Goal: Task Accomplishment & Management: Complete application form

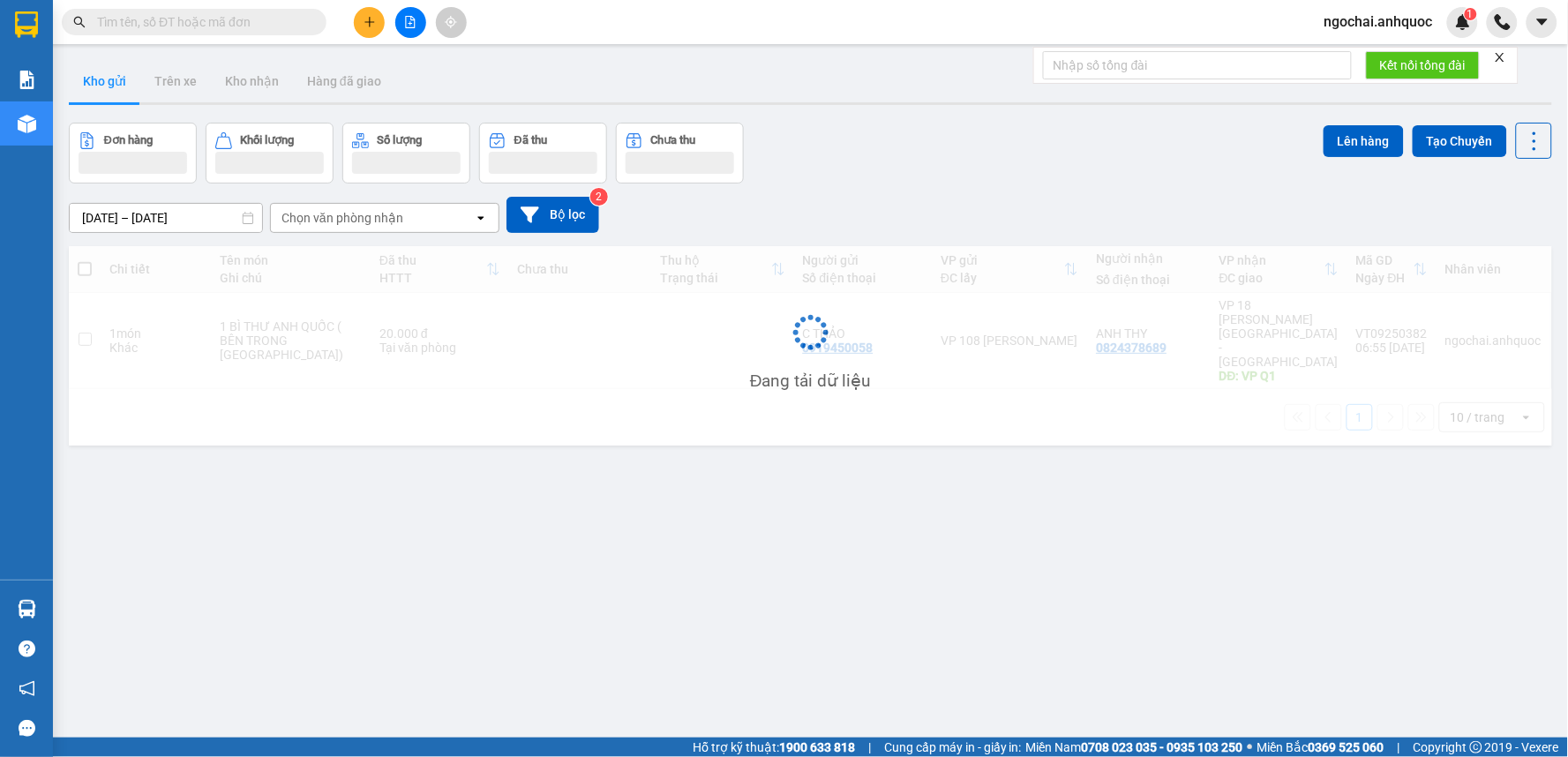
click at [373, 27] on icon "plus" at bounding box center [370, 22] width 13 height 13
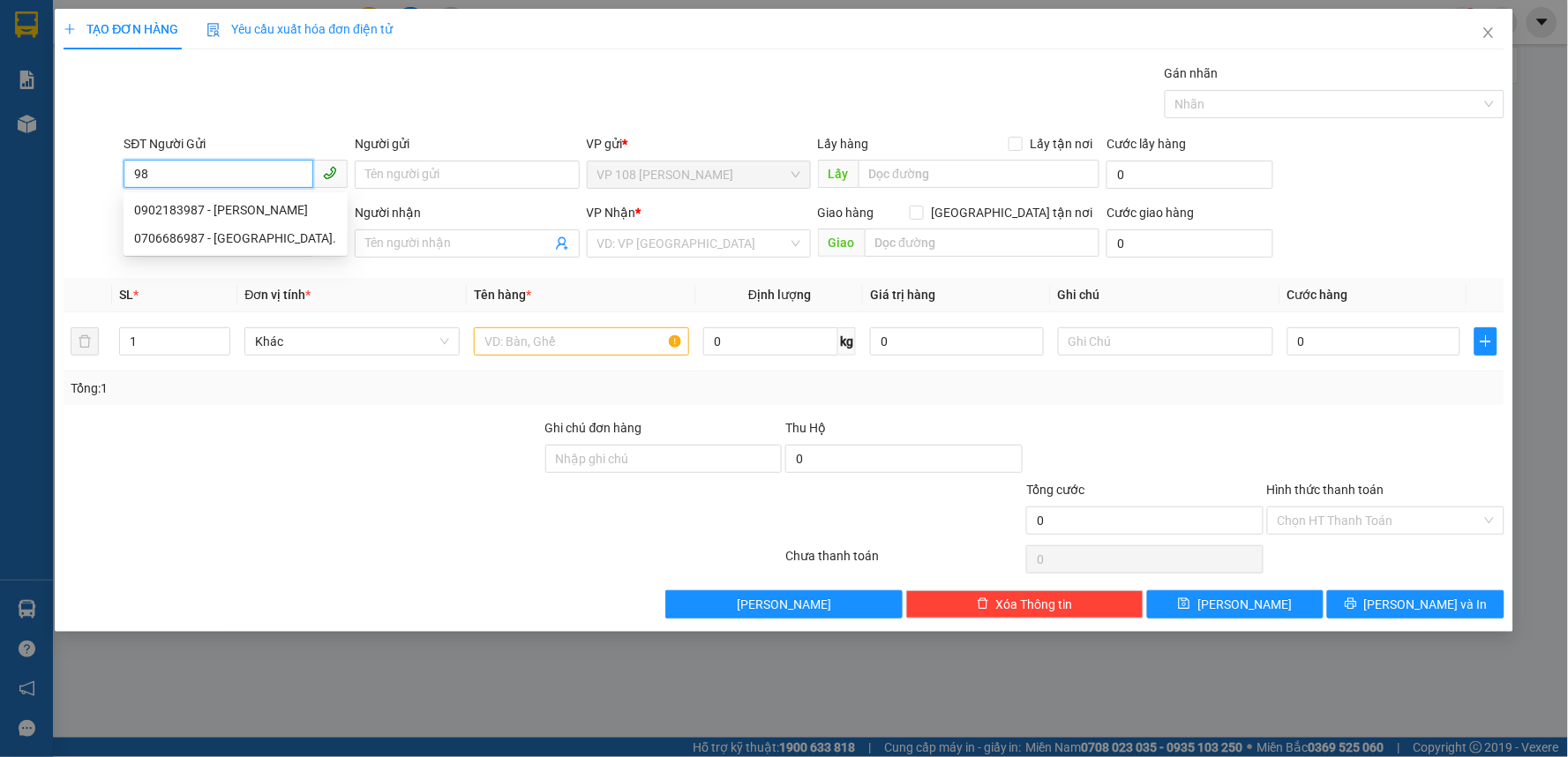
type input "9"
type input "0987140103"
click at [224, 214] on div "0987140103 - ANH ĐỒNG" at bounding box center [236, 210] width 203 height 20
type input "ANH ĐỒNG"
type input "0987140103"
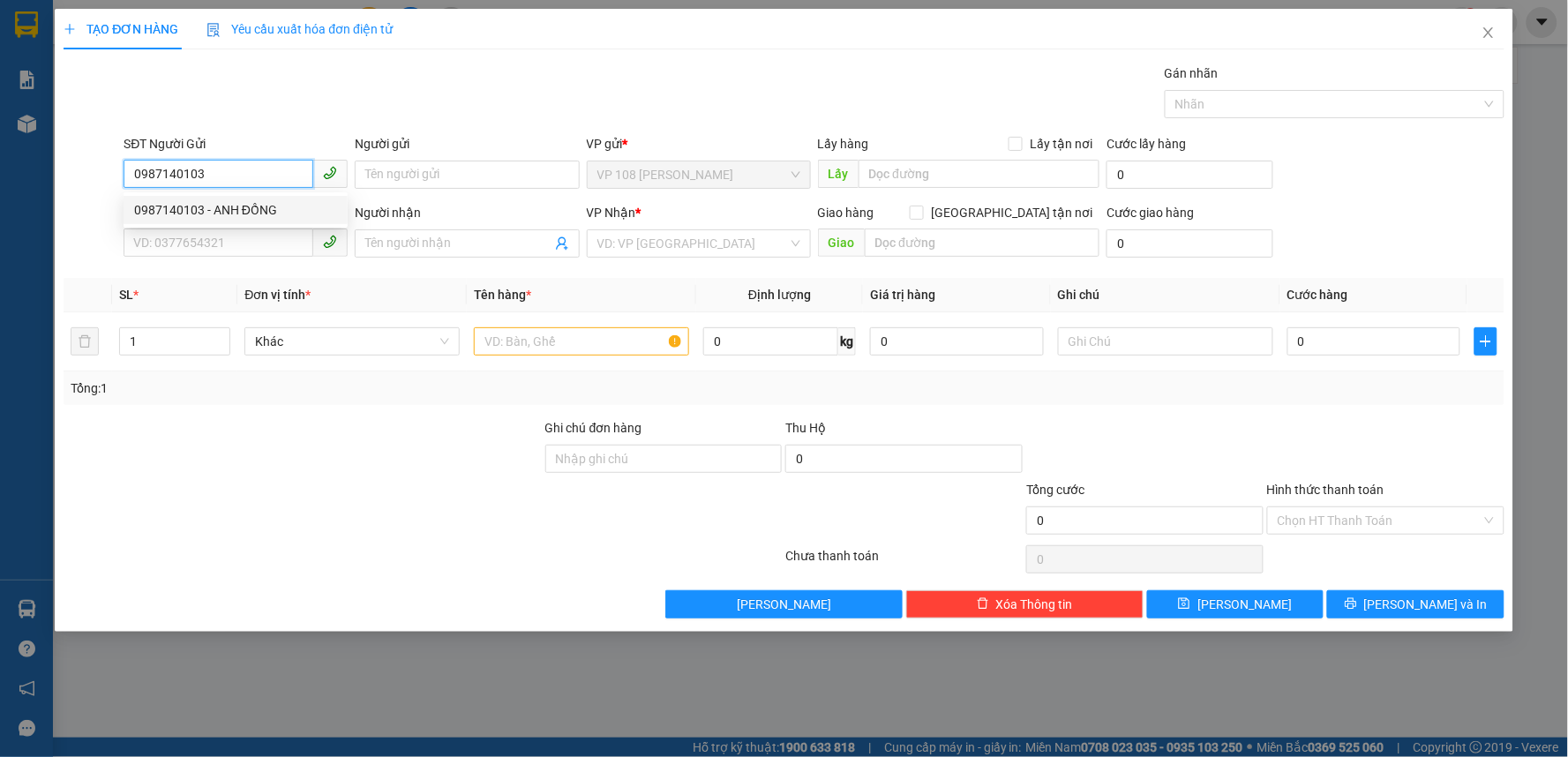
type input "ANH ĐỒNG"
type input "VPNVT"
type input "20.000"
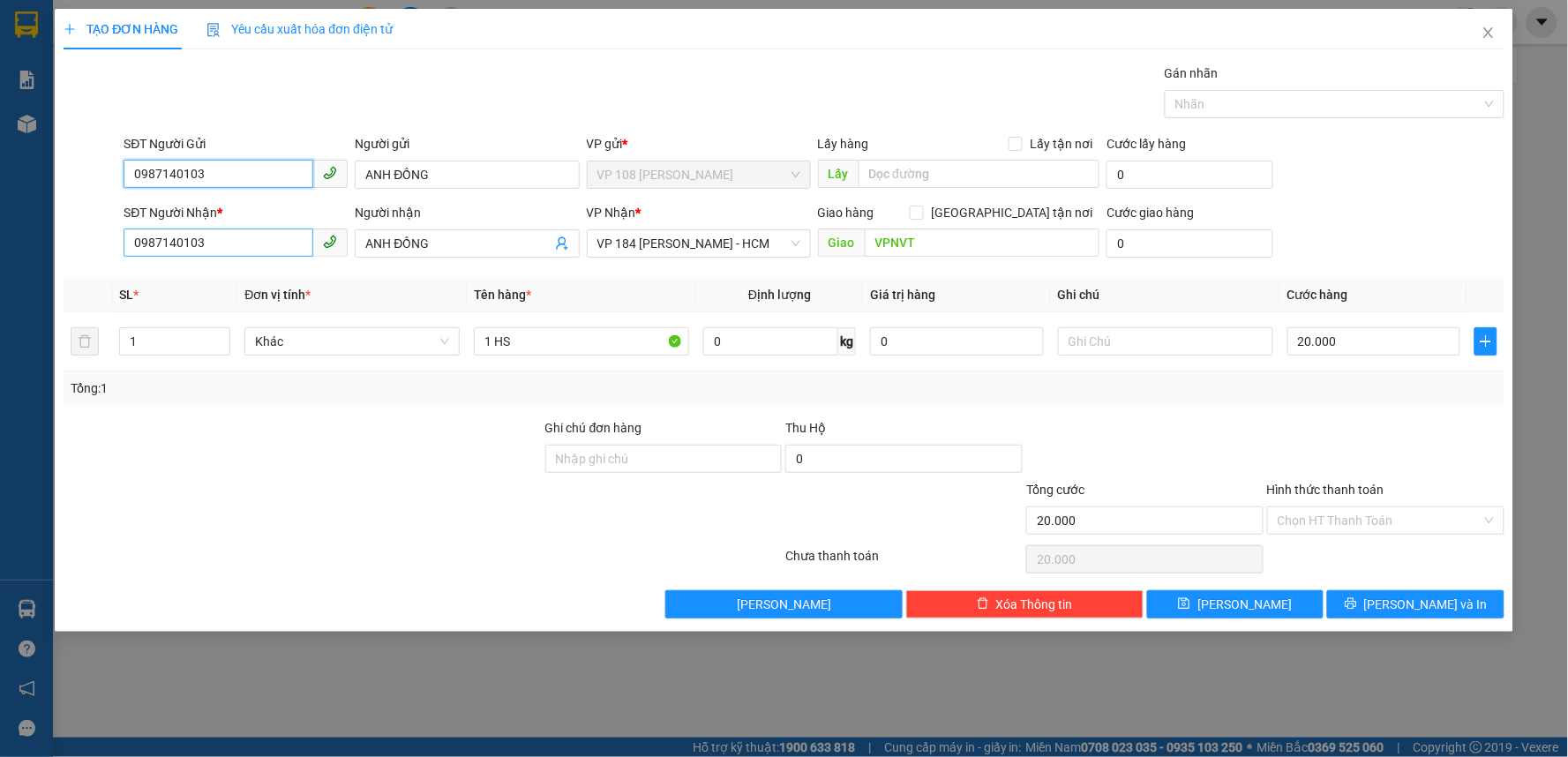
type input "0987140103"
click at [239, 249] on input "0987140103" at bounding box center [218, 242] width 189 height 29
click at [403, 247] on input "ANH ĐỒNG" at bounding box center [458, 243] width 185 height 20
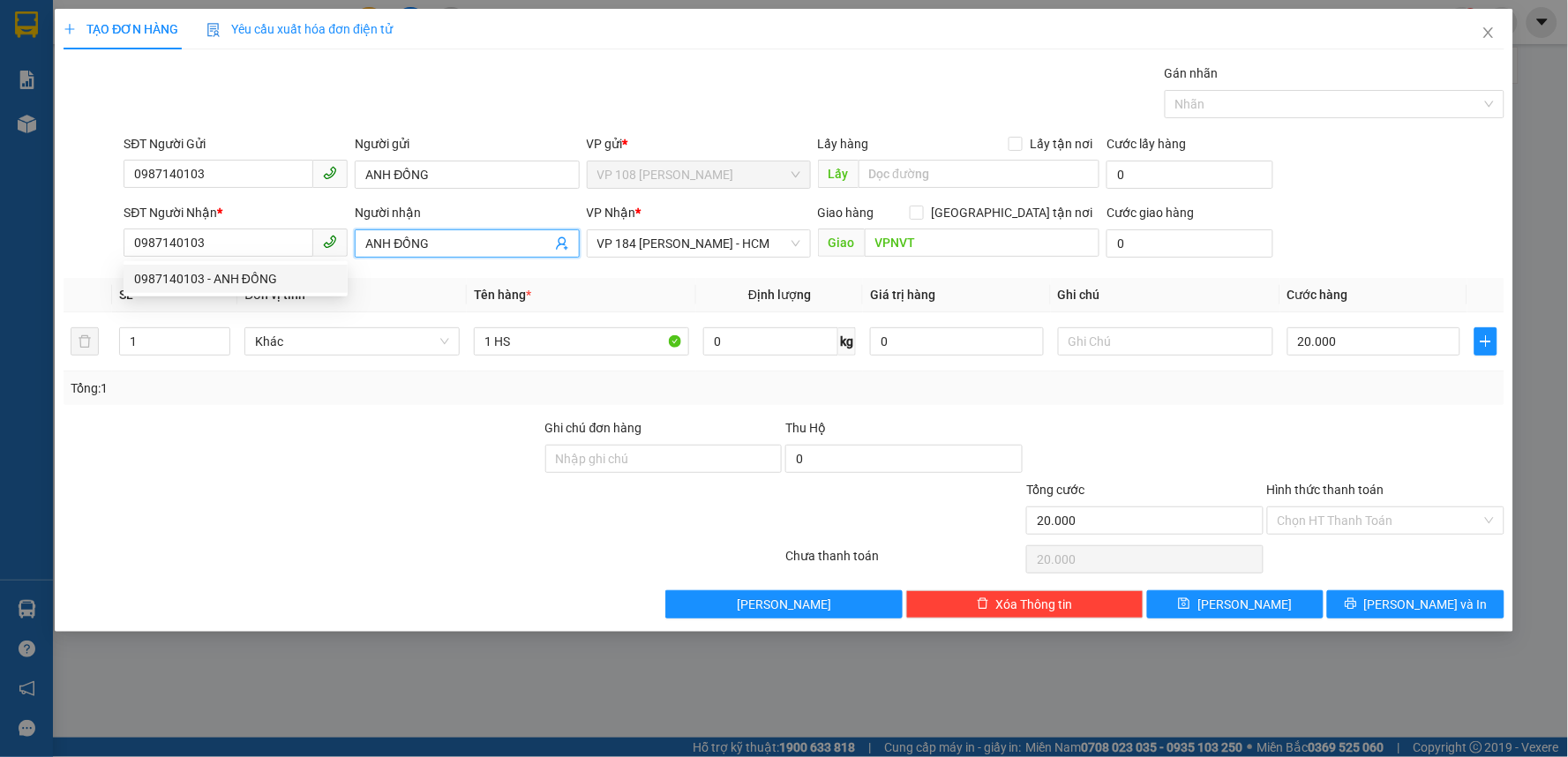
click at [403, 247] on input "ANH ĐỒNG" at bounding box center [458, 243] width 185 height 20
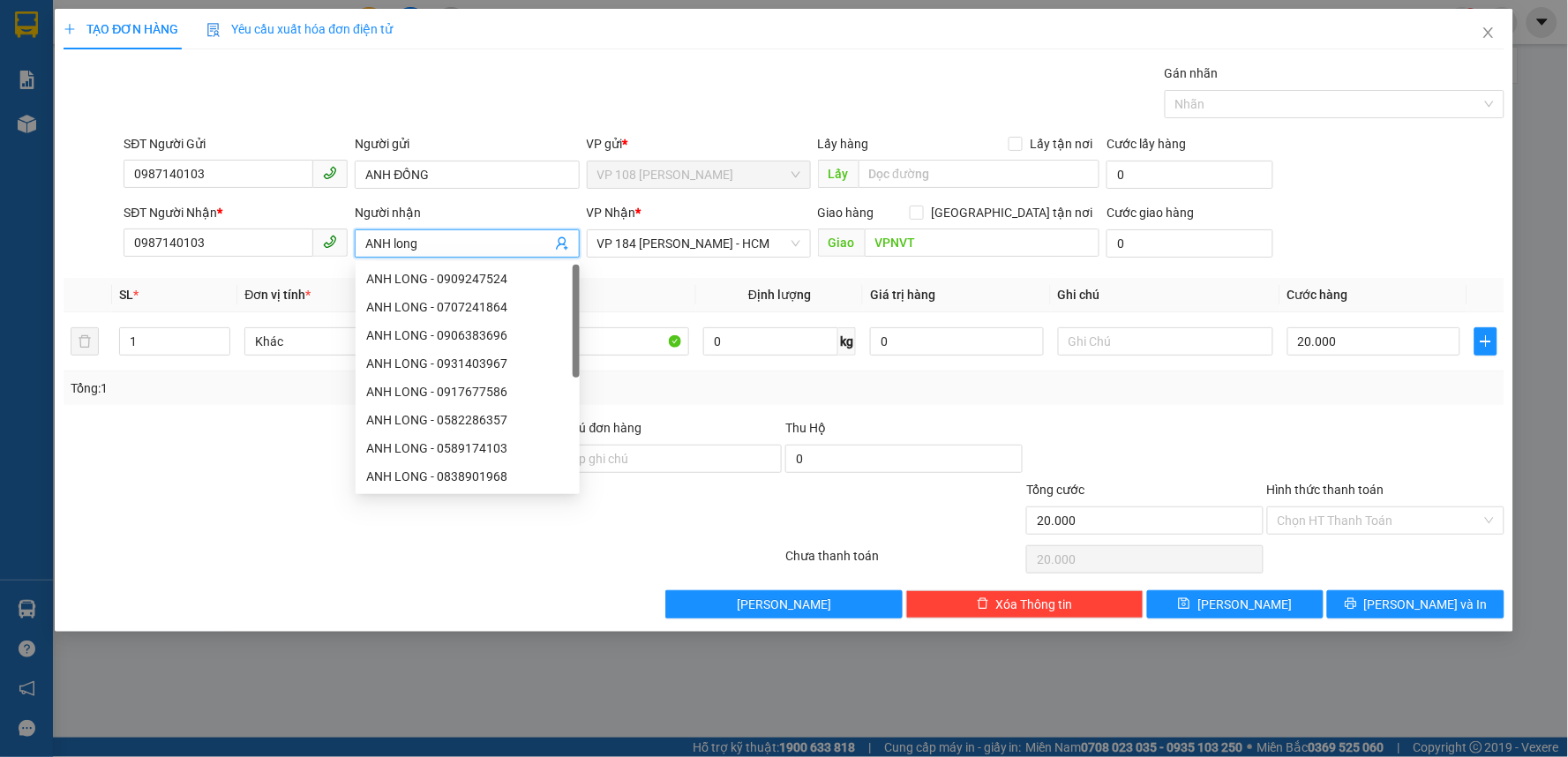
click at [403, 247] on input "ANH long" at bounding box center [458, 243] width 185 height 20
type input "ANH LONG"
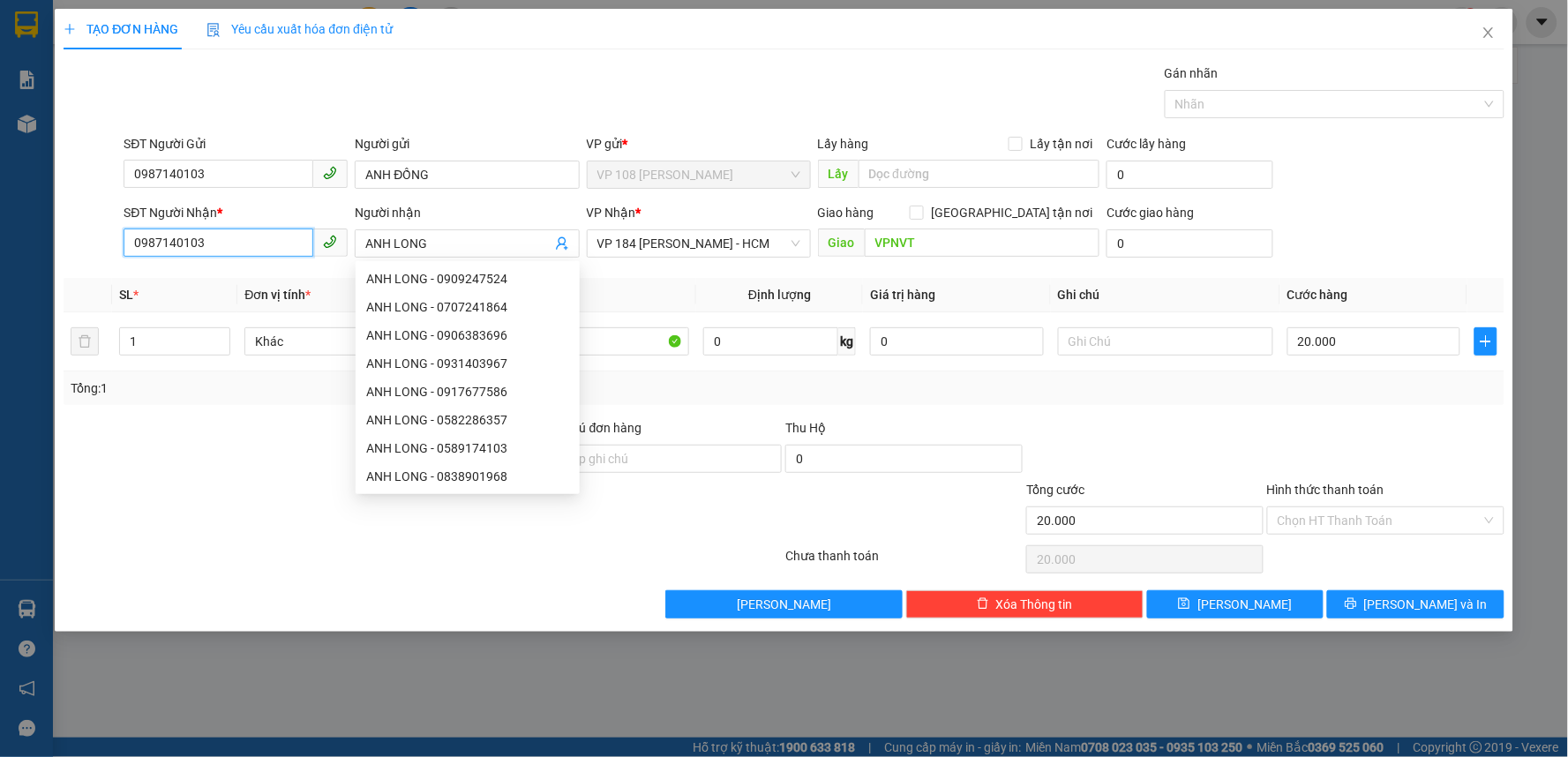
click at [261, 255] on input "0987140103" at bounding box center [218, 242] width 189 height 29
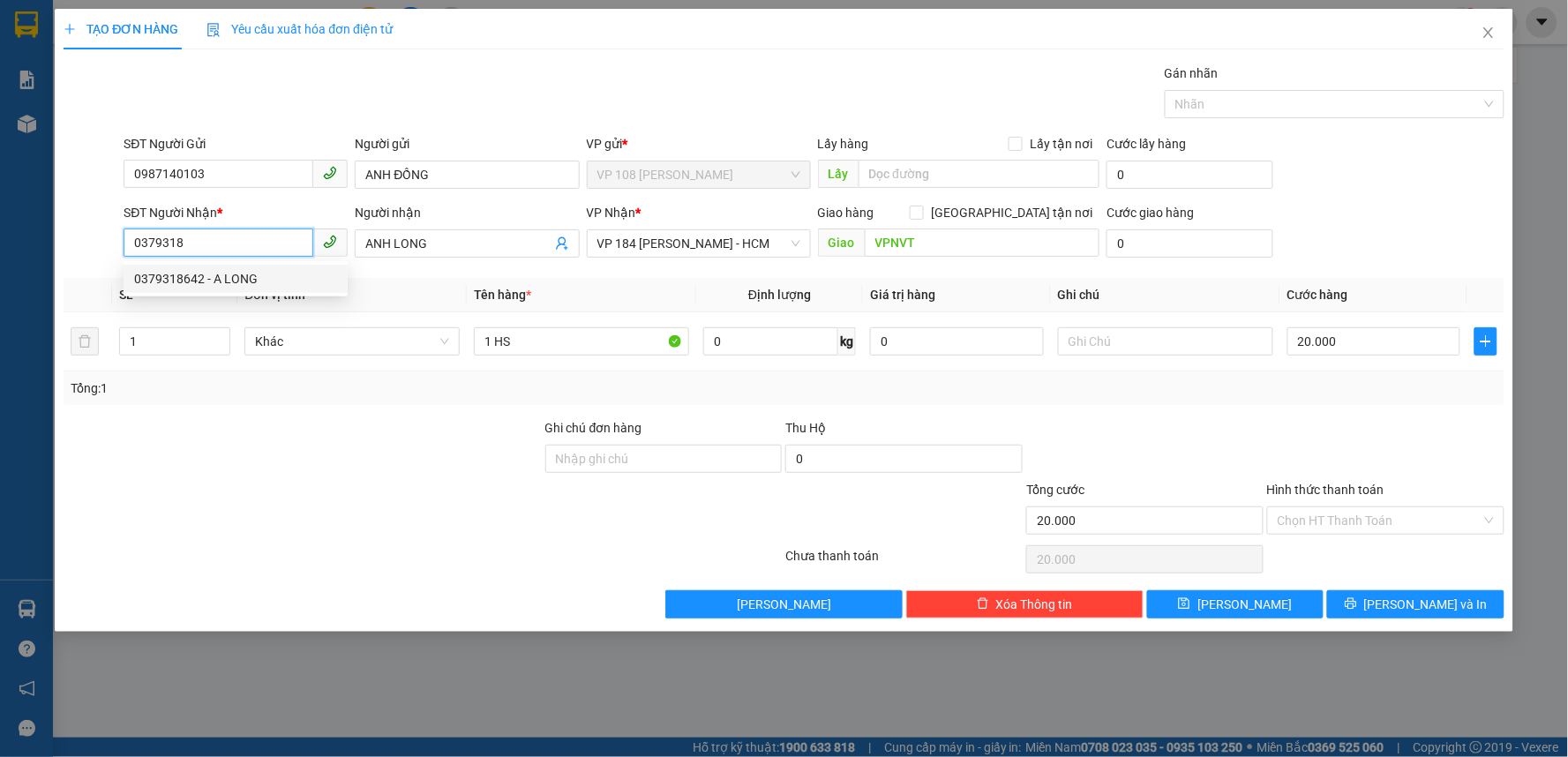
click at [255, 275] on div "0379318642 - A LONG" at bounding box center [236, 279] width 203 height 20
type input "0379318642"
type input "A LONG"
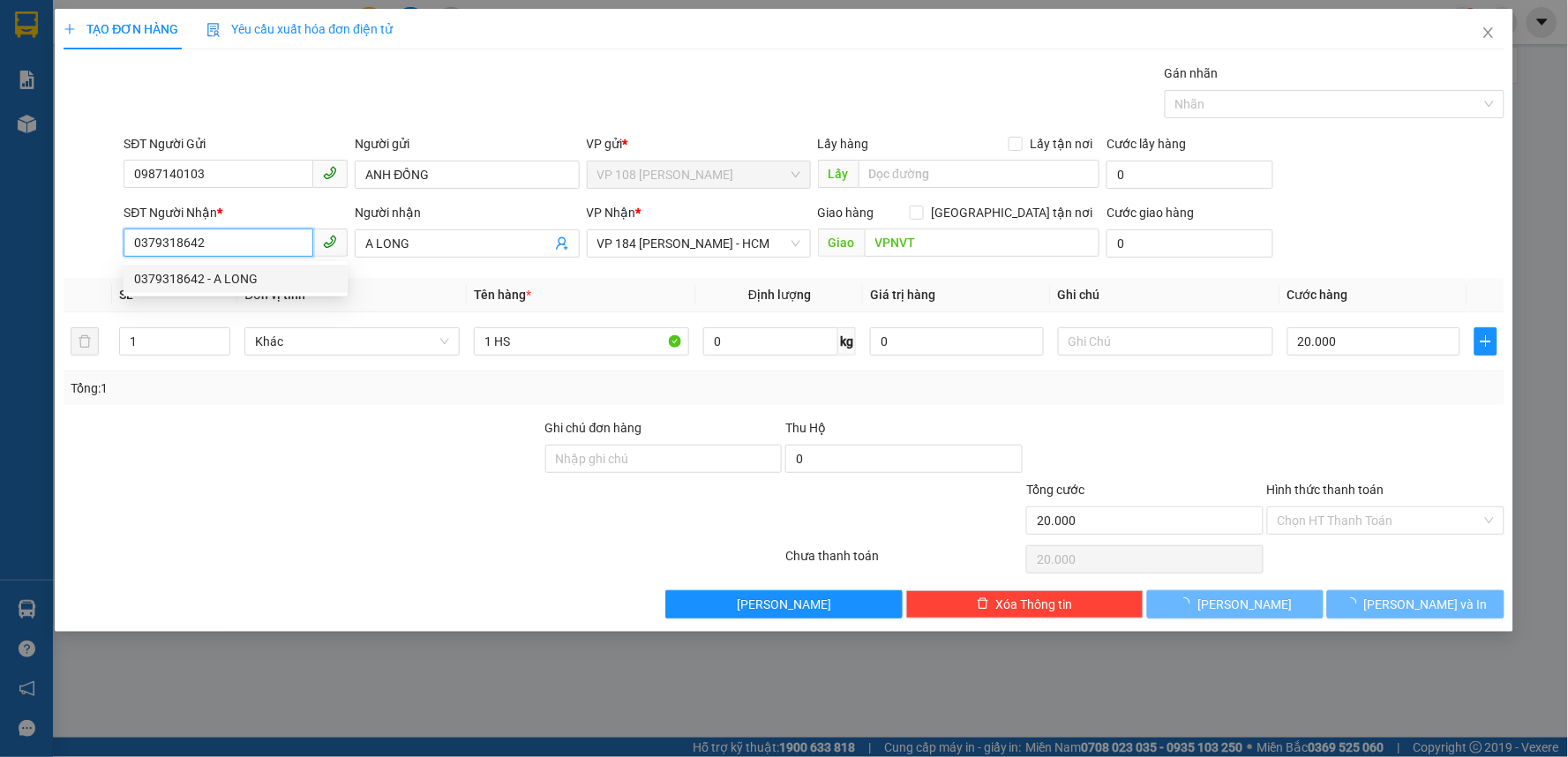
type input "250.000"
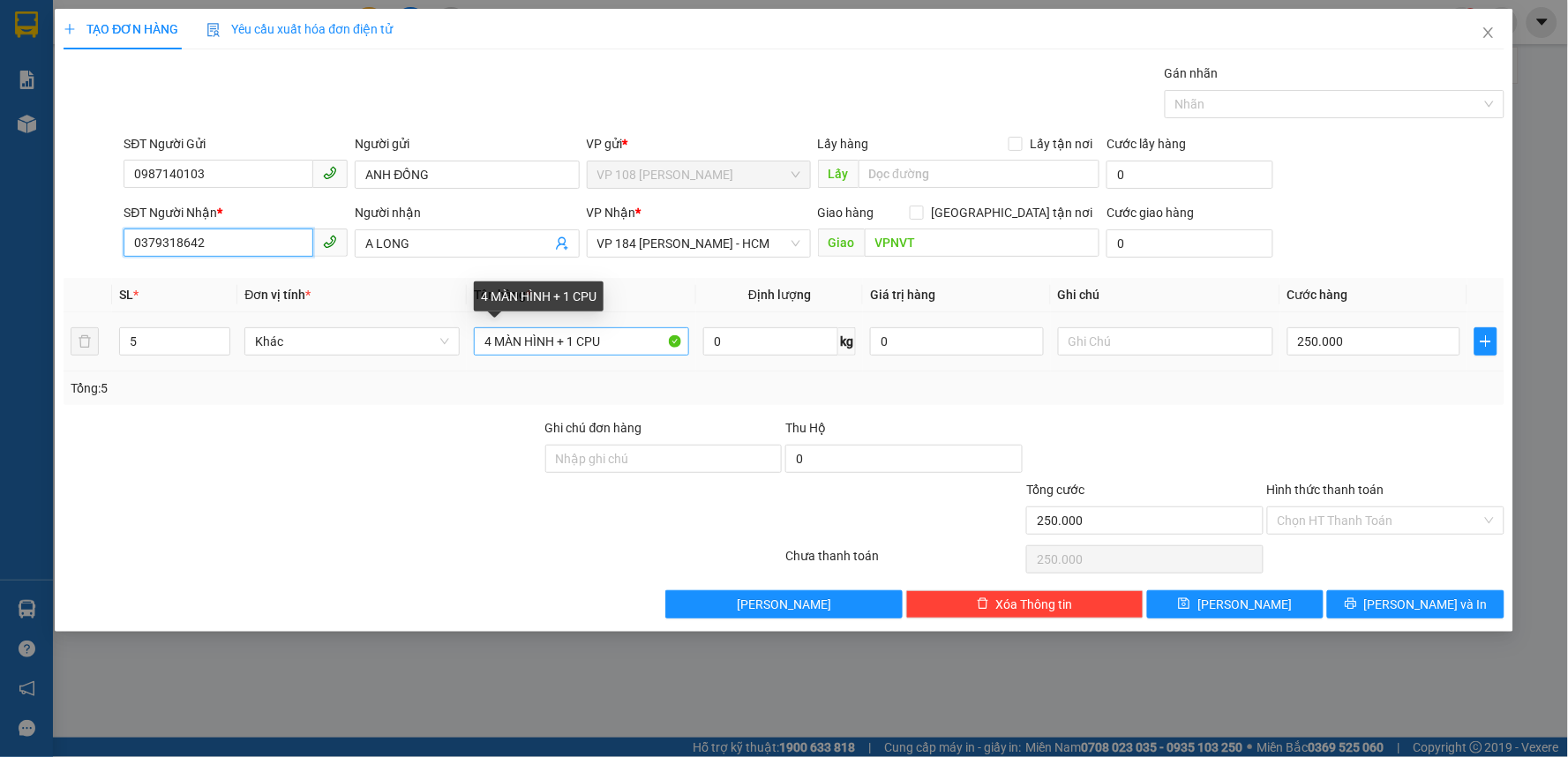
type input "0379318642"
click at [629, 351] on input "4 MÀN HÌNH + 1 CPU" at bounding box center [581, 341] width 215 height 29
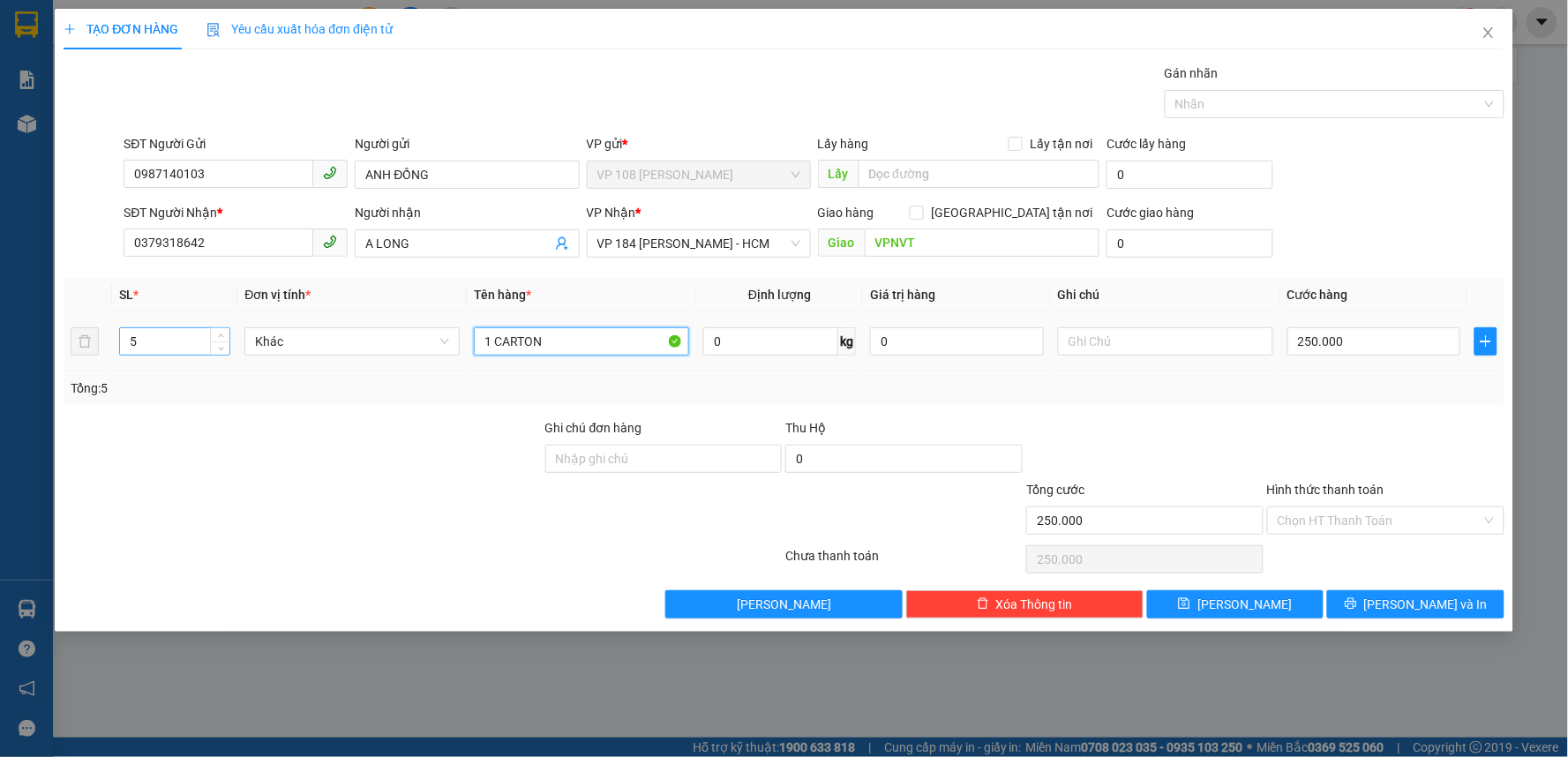
type input "1 CARTON"
click at [160, 347] on input "5" at bounding box center [175, 341] width 109 height 27
type input "5"
type input "1"
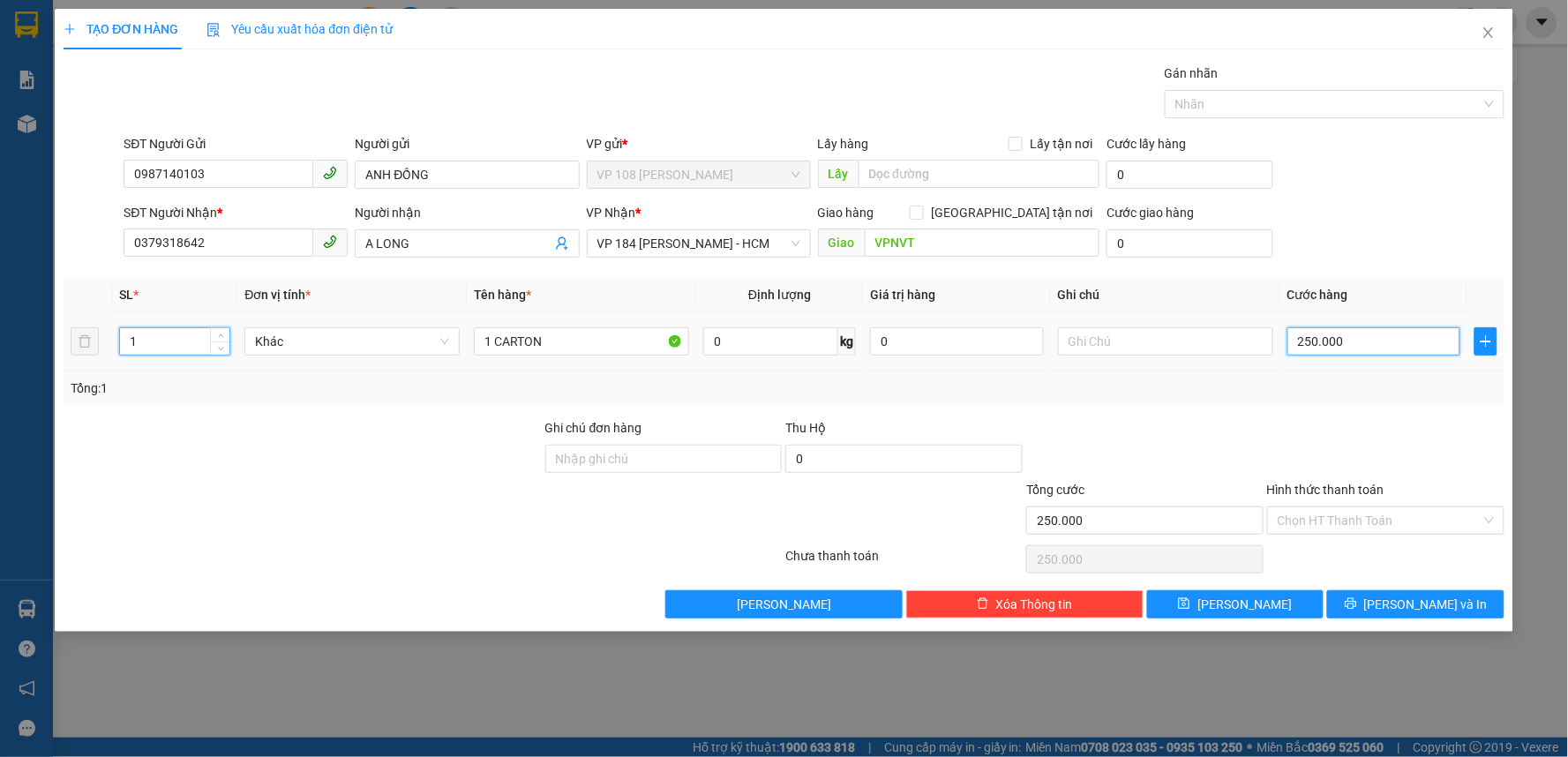
click at [1319, 339] on input "250.000" at bounding box center [1374, 341] width 174 height 29
type input "2"
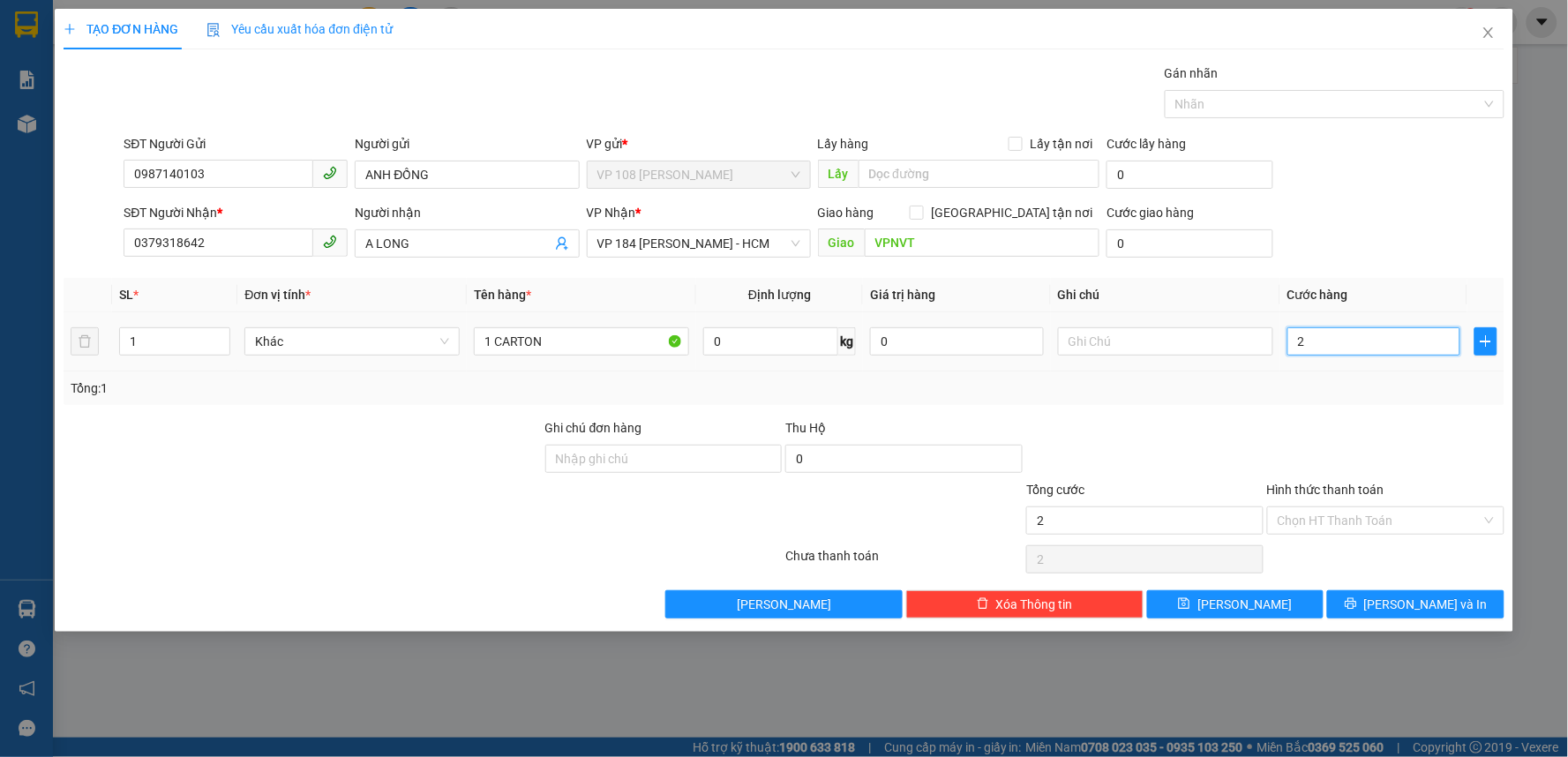
type input "20"
type input "200"
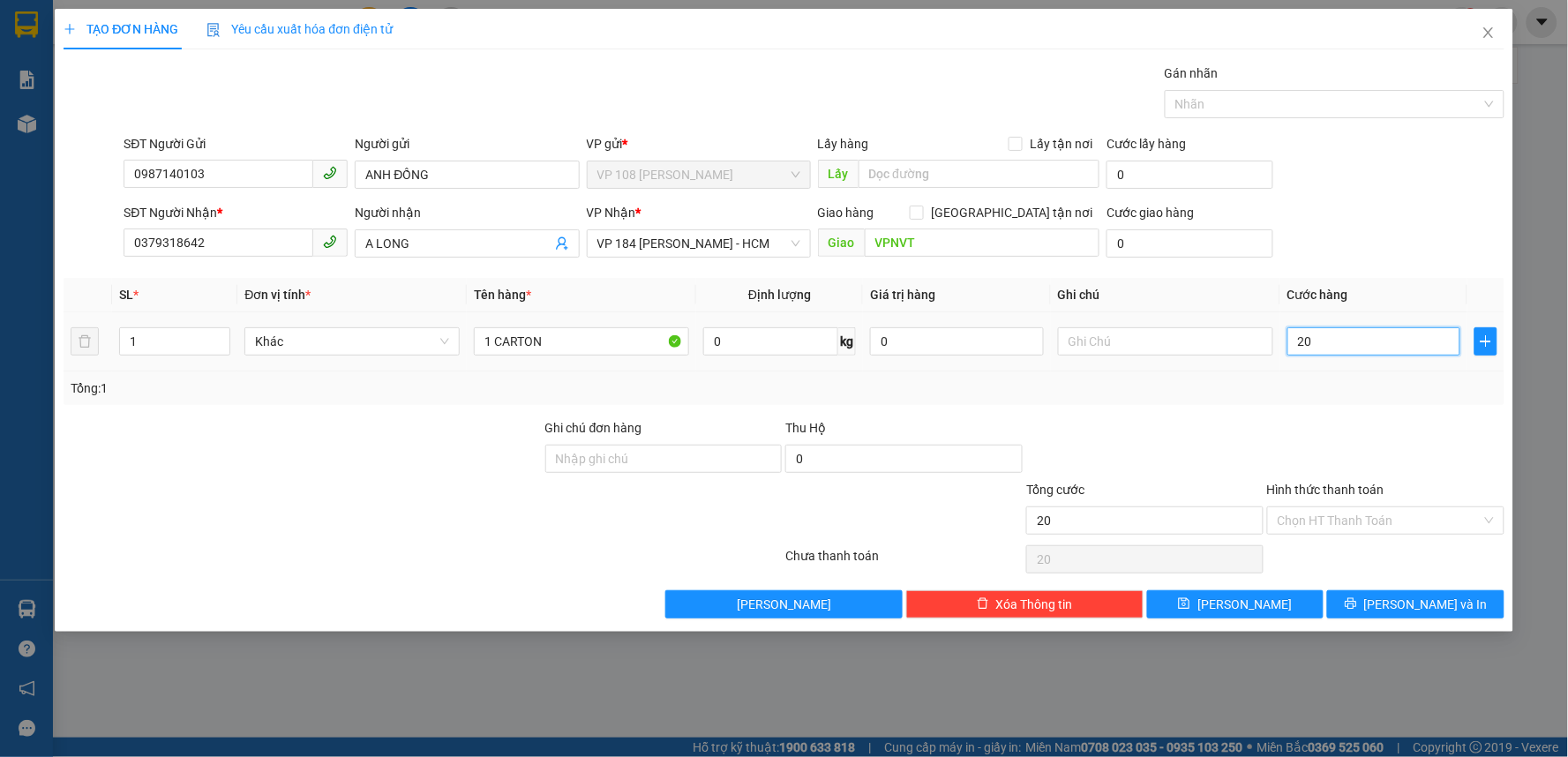
type input "200"
type input "2.000"
type input "20.000"
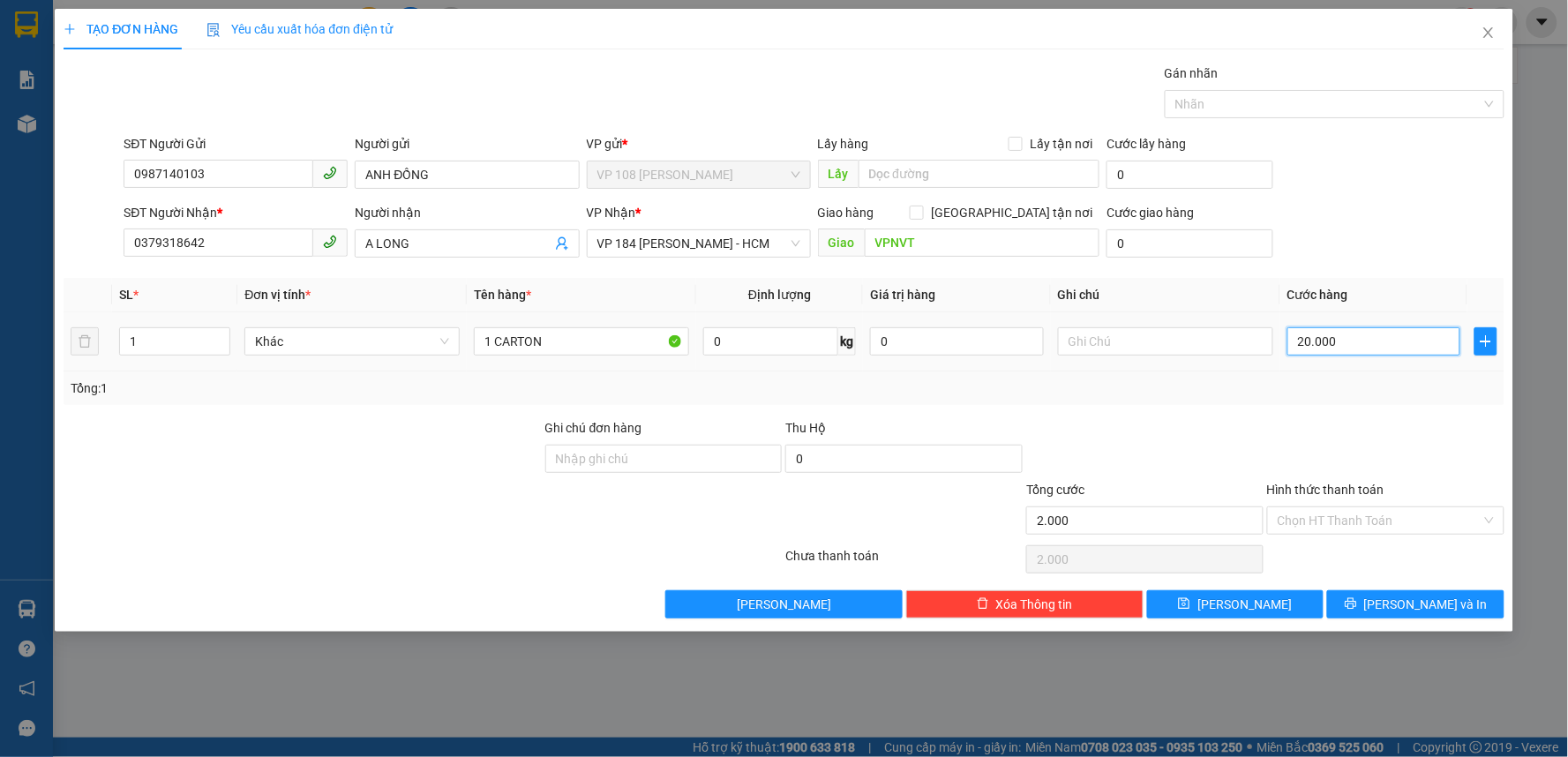
type input "20.000"
click at [1438, 516] on input "Hình thức thanh toán" at bounding box center [1380, 519] width 204 height 27
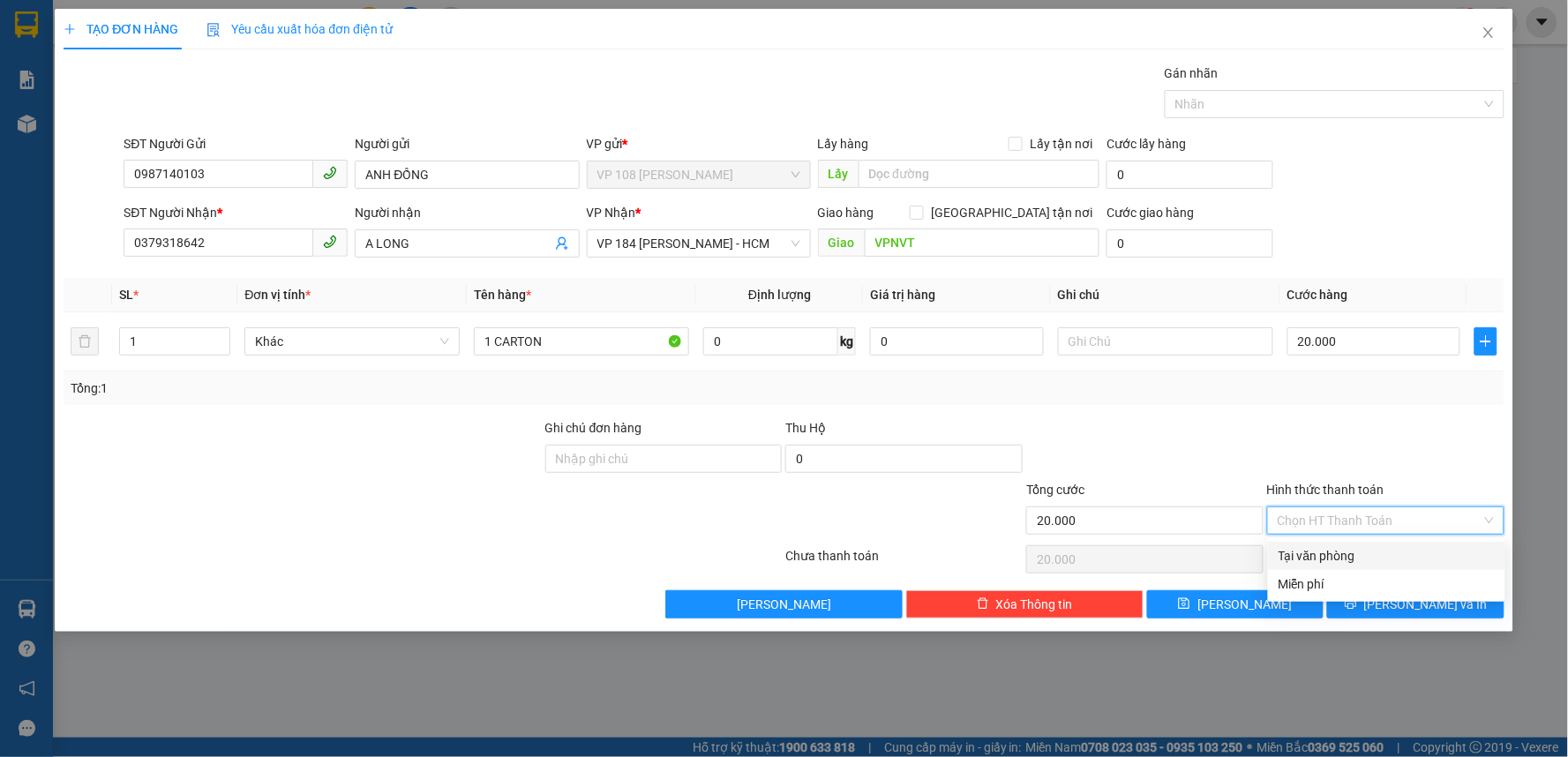
click at [1352, 563] on div "Tại văn phòng" at bounding box center [1386, 556] width 216 height 20
type input "0"
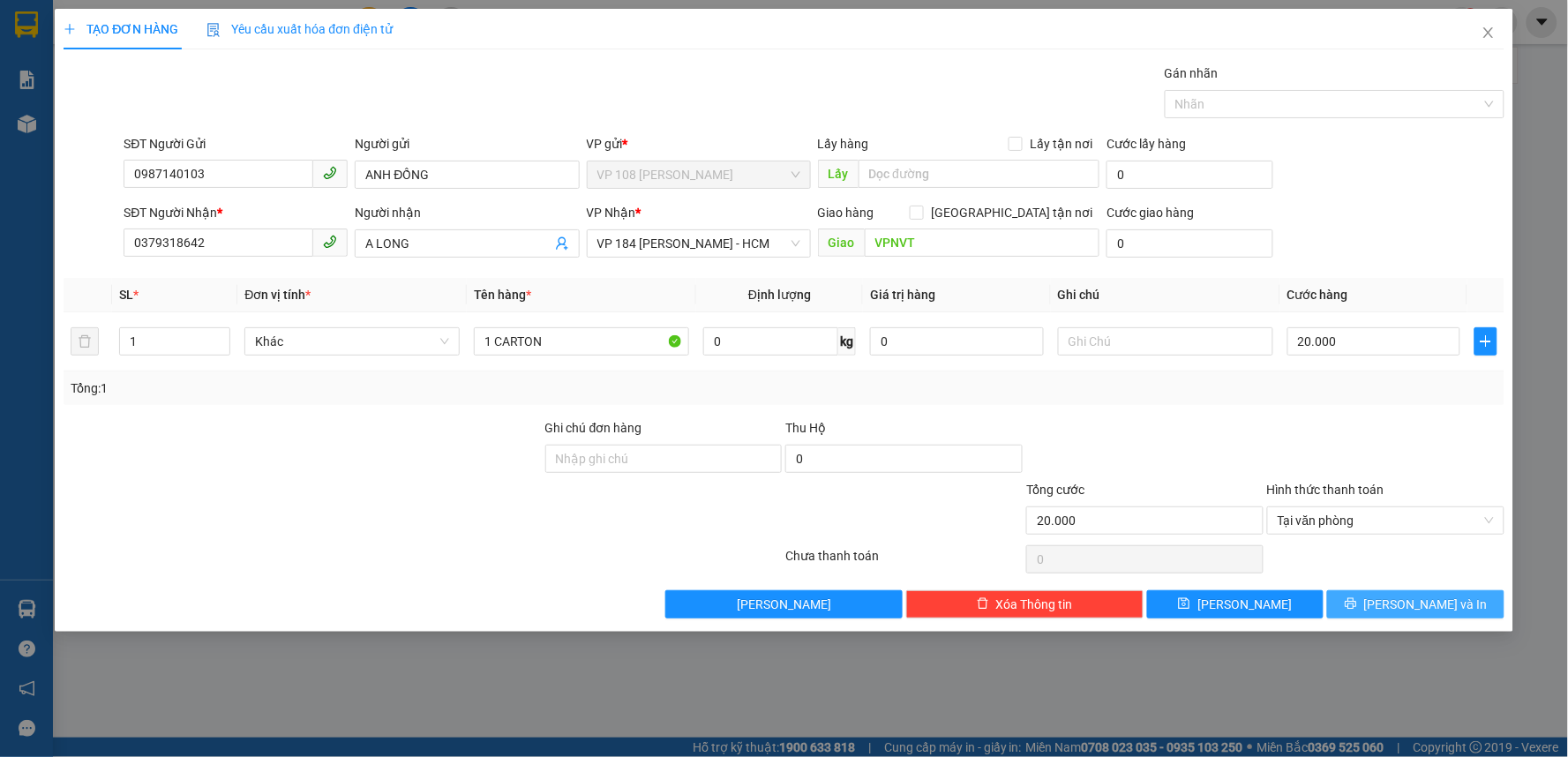
click at [1418, 609] on span "Lưu và In" at bounding box center [1425, 604] width 123 height 20
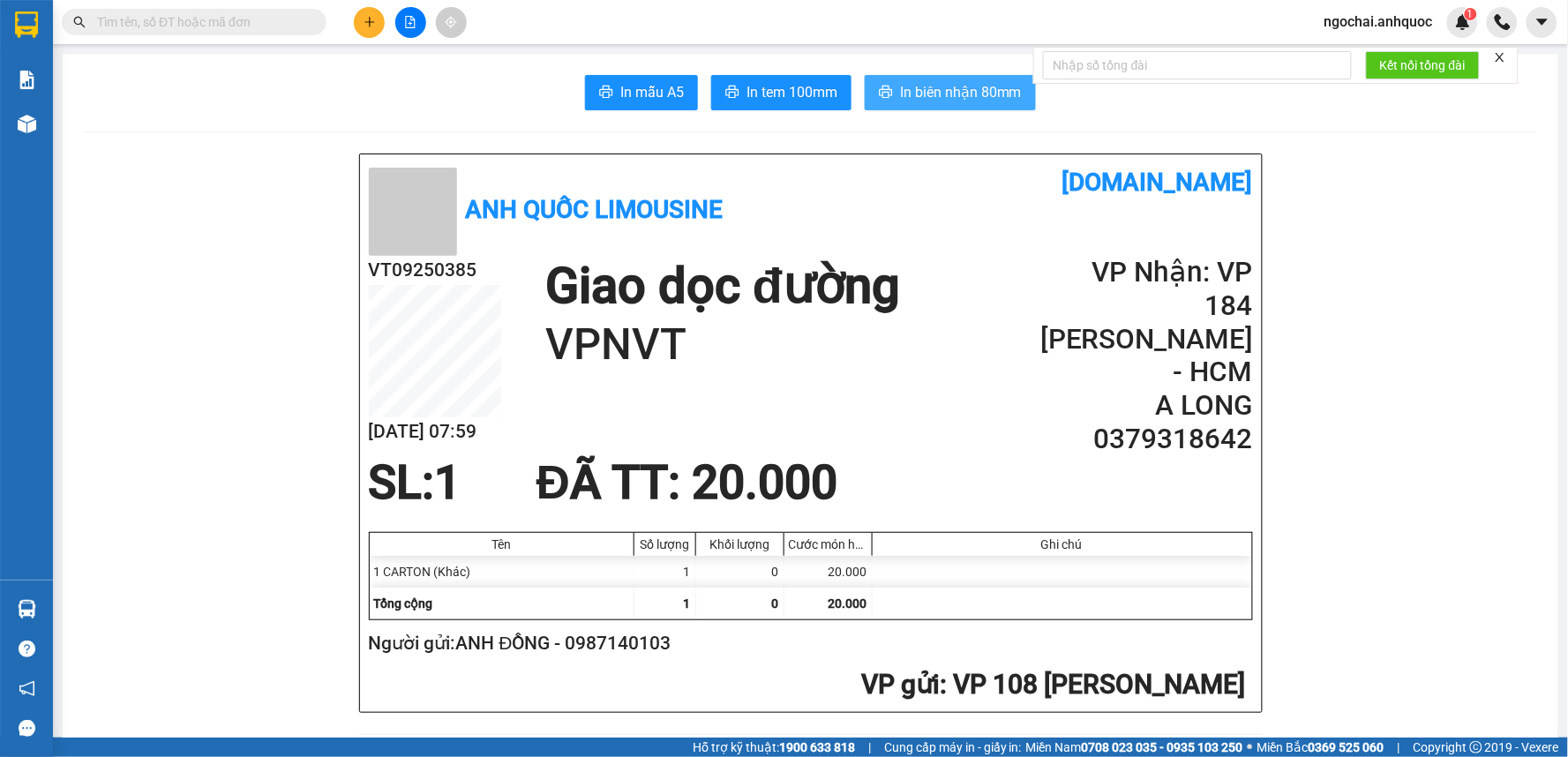
click at [938, 92] on span "In biên nhận 80mm" at bounding box center [961, 92] width 121 height 22
click at [790, 93] on span "In tem 100mm" at bounding box center [792, 92] width 91 height 22
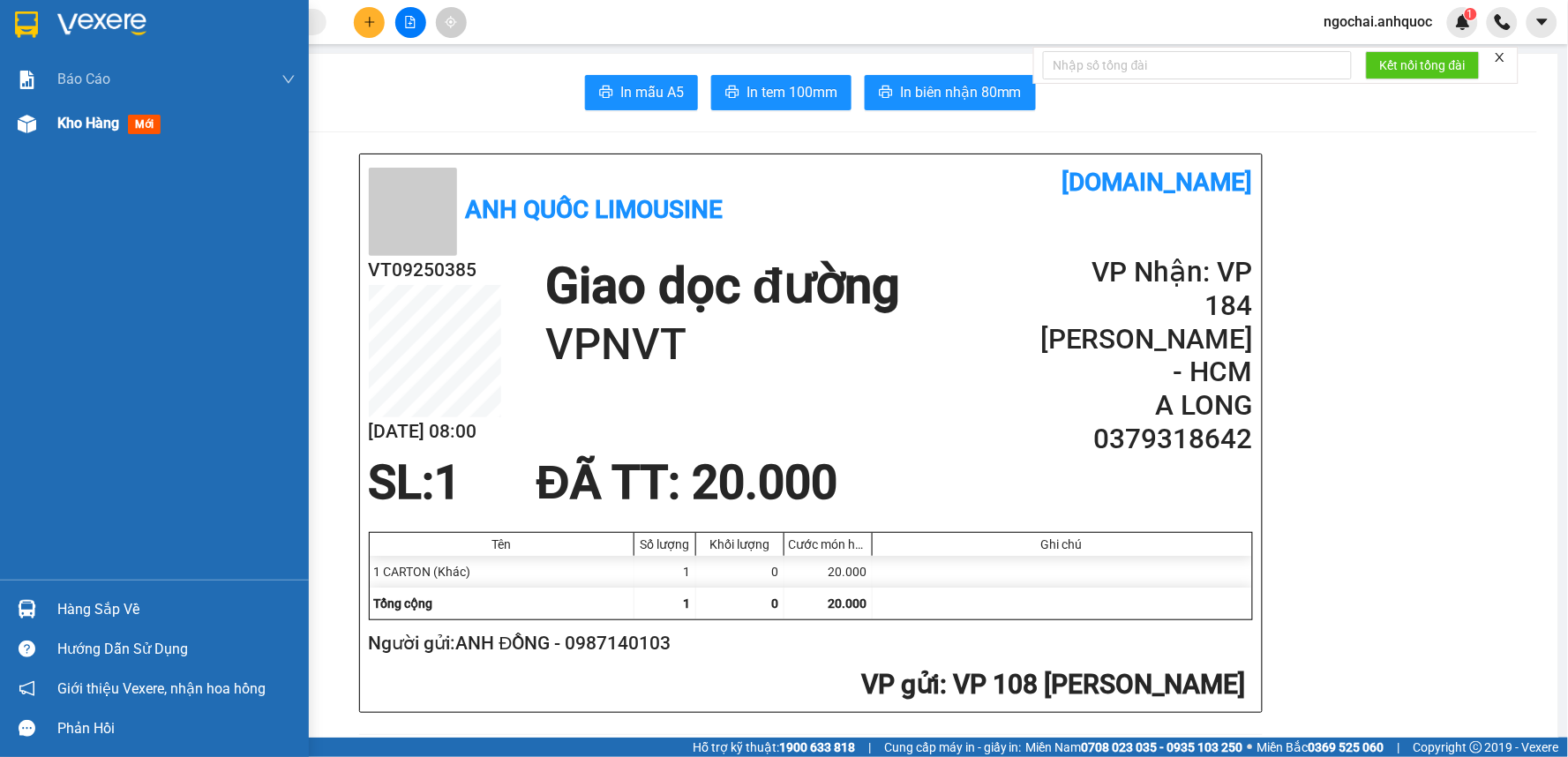
click at [71, 125] on span "Kho hàng" at bounding box center [88, 122] width 62 height 17
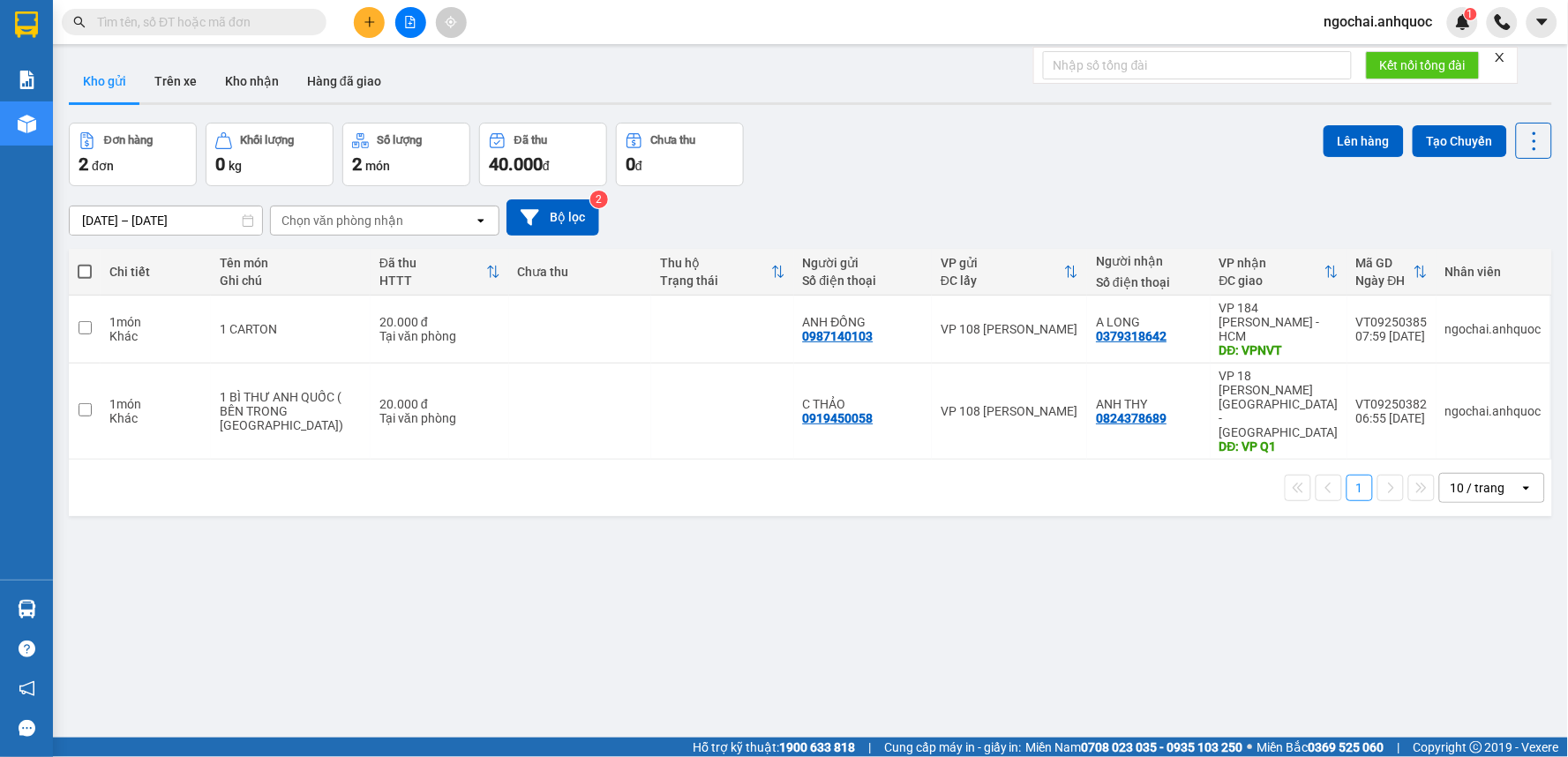
click at [248, 15] on input "text" at bounding box center [200, 23] width 208 height 20
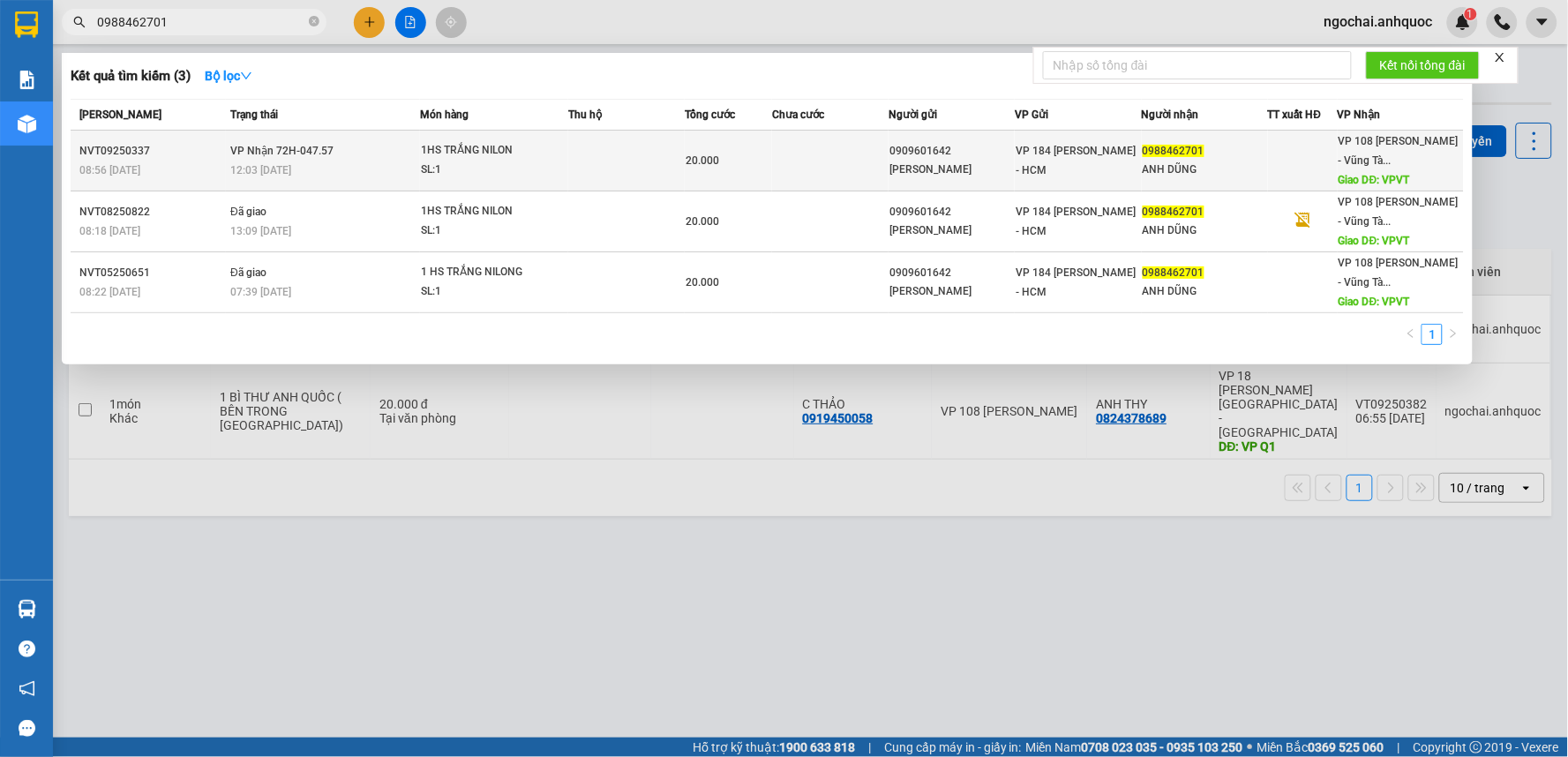
type input "0988462701"
click at [767, 173] on td "20.000" at bounding box center [728, 161] width 88 height 61
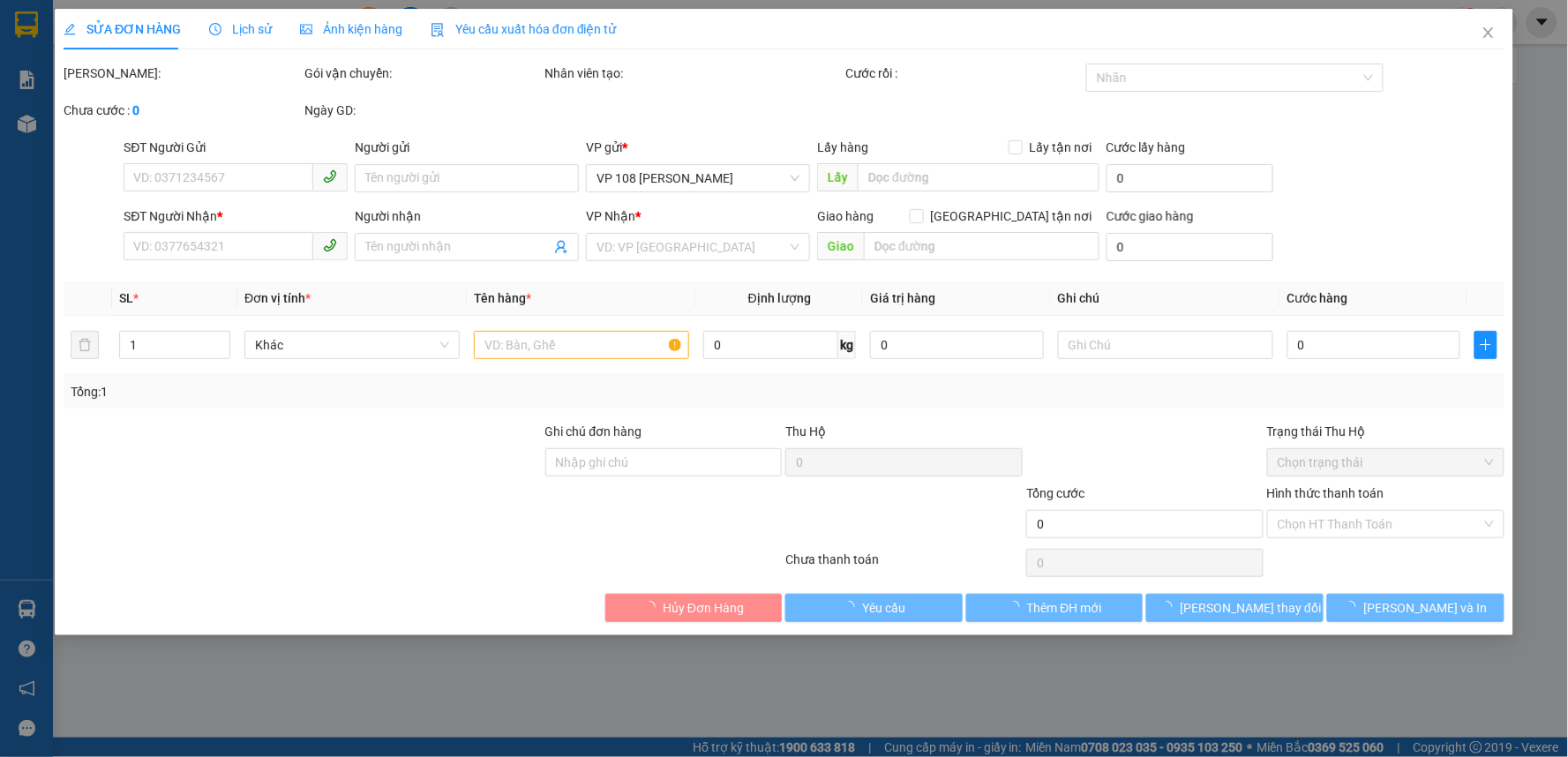
type input "0909601642"
type input "ANH HUY"
type input "0988462701"
type input "ANH DŨNG"
type input "VPVT"
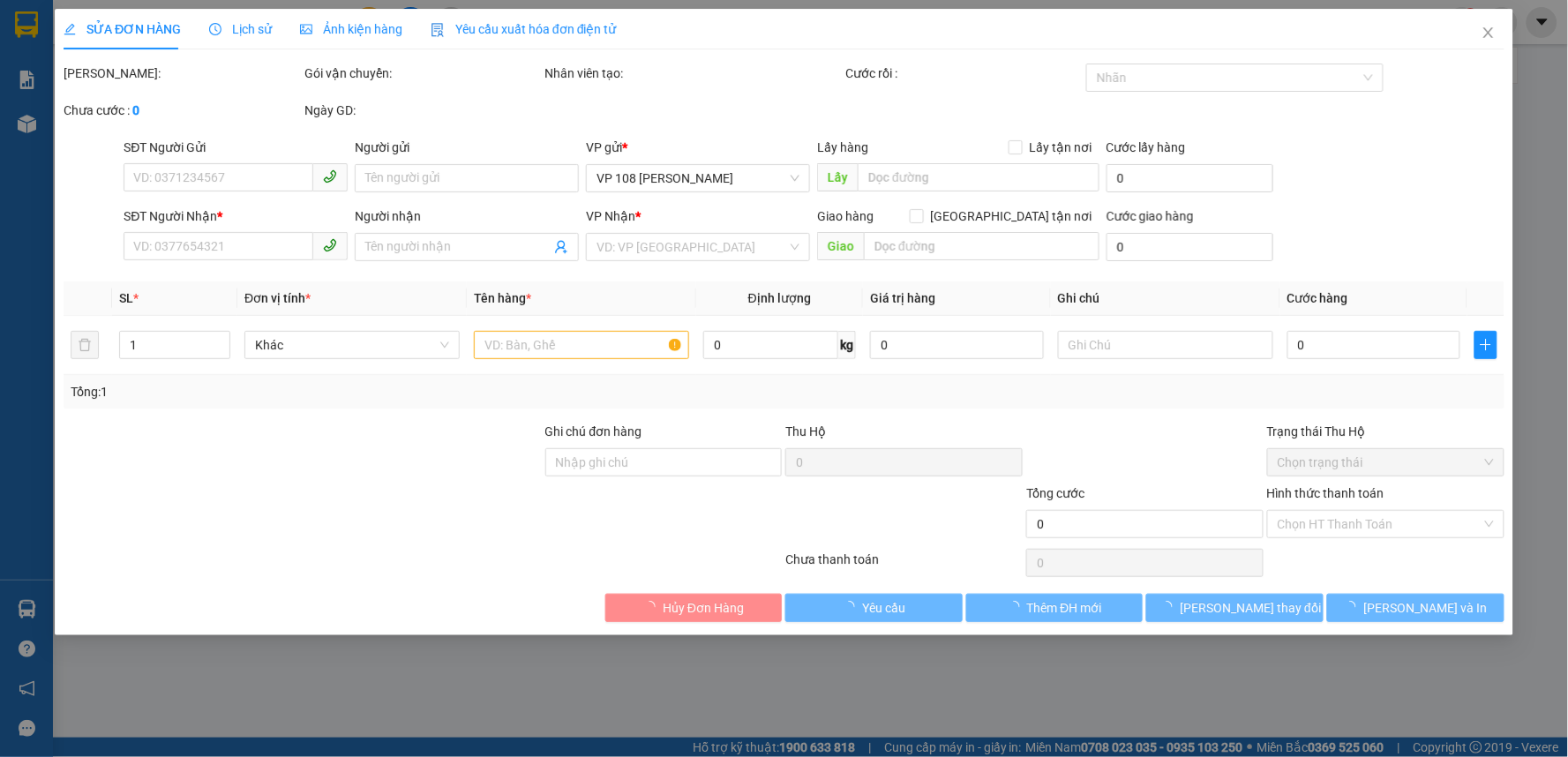
type input "TM 11/9 DŨNG"
type input "20.000"
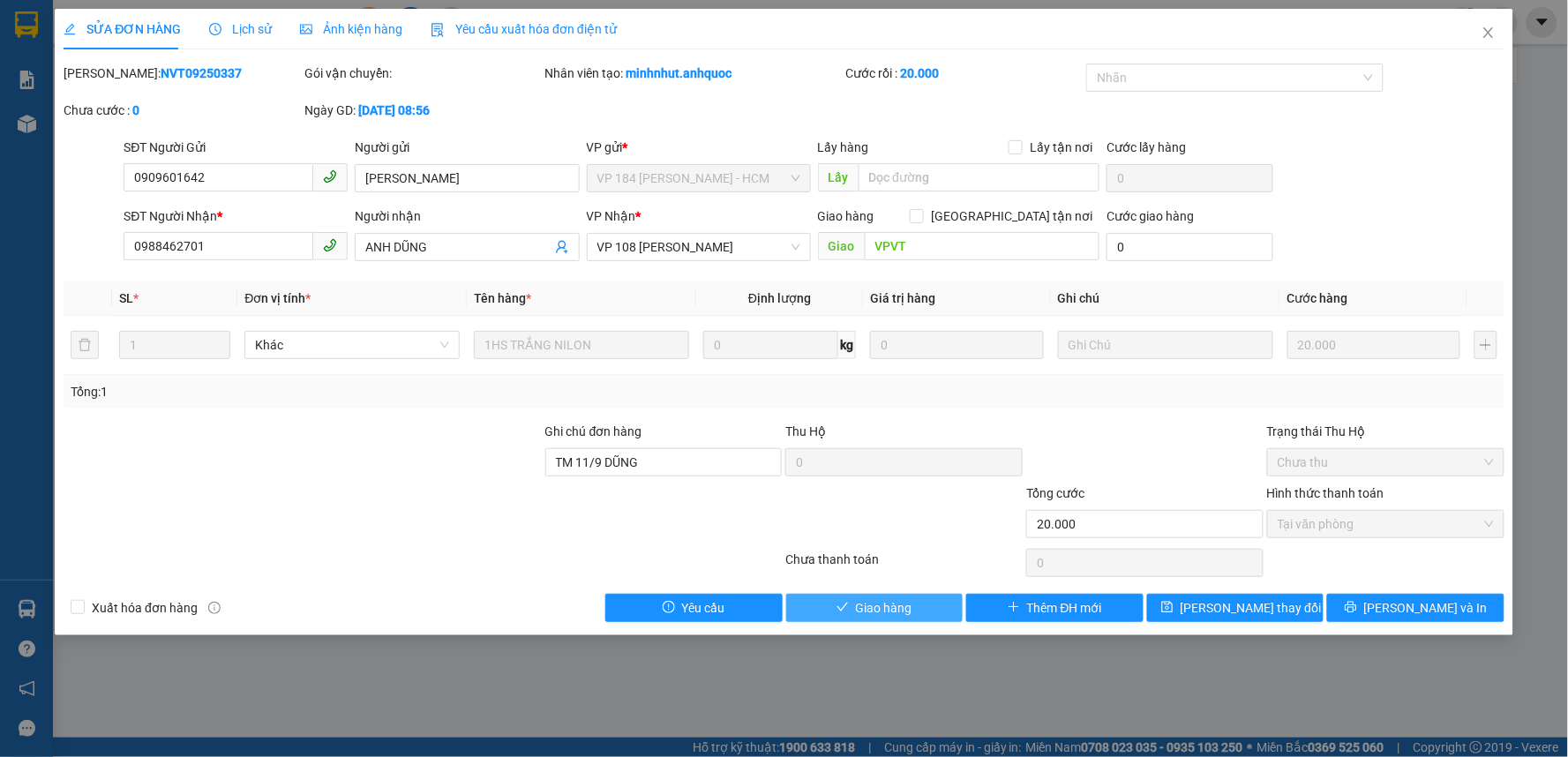
click at [930, 594] on button "Giao hàng" at bounding box center [875, 607] width 178 height 29
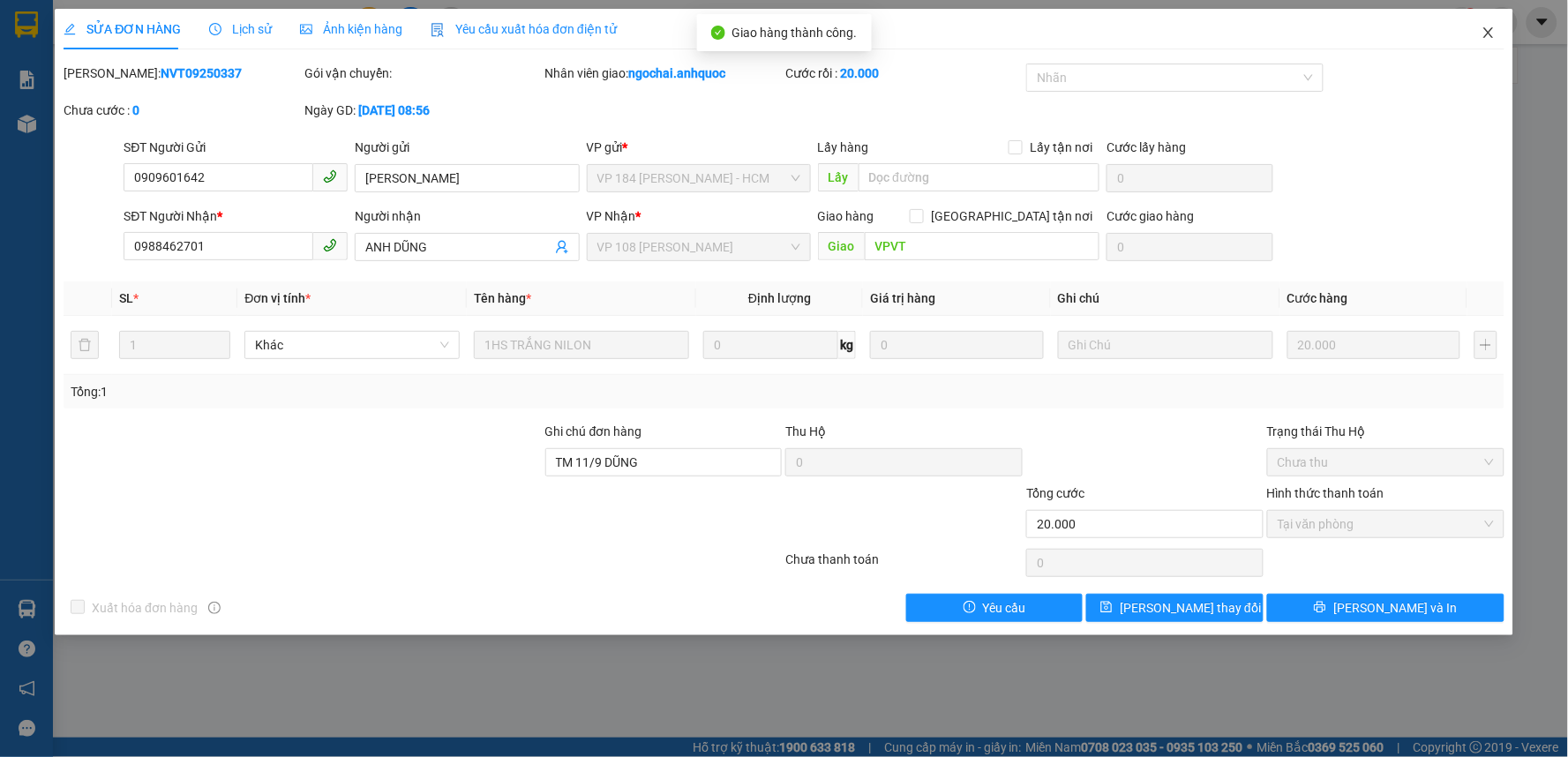
click at [1492, 24] on span "Close" at bounding box center [1488, 34] width 49 height 49
